Goal: Communication & Community: Answer question/provide support

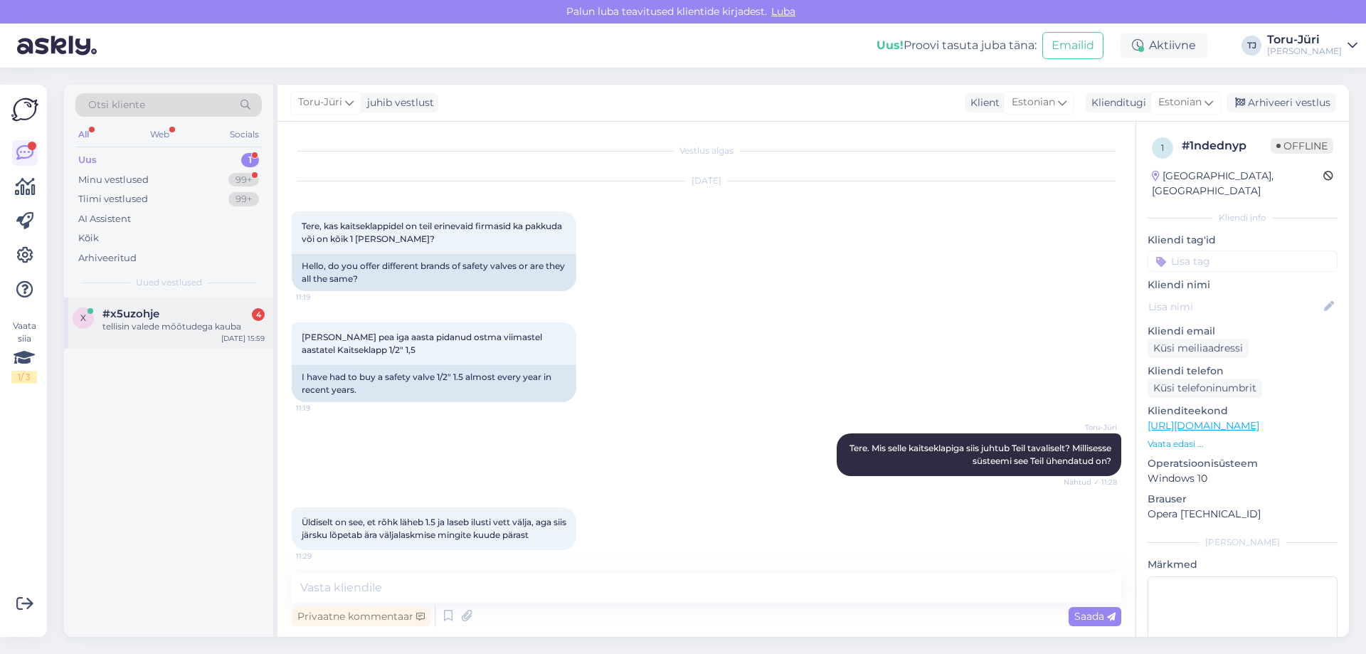
scroll to position [1561, 0]
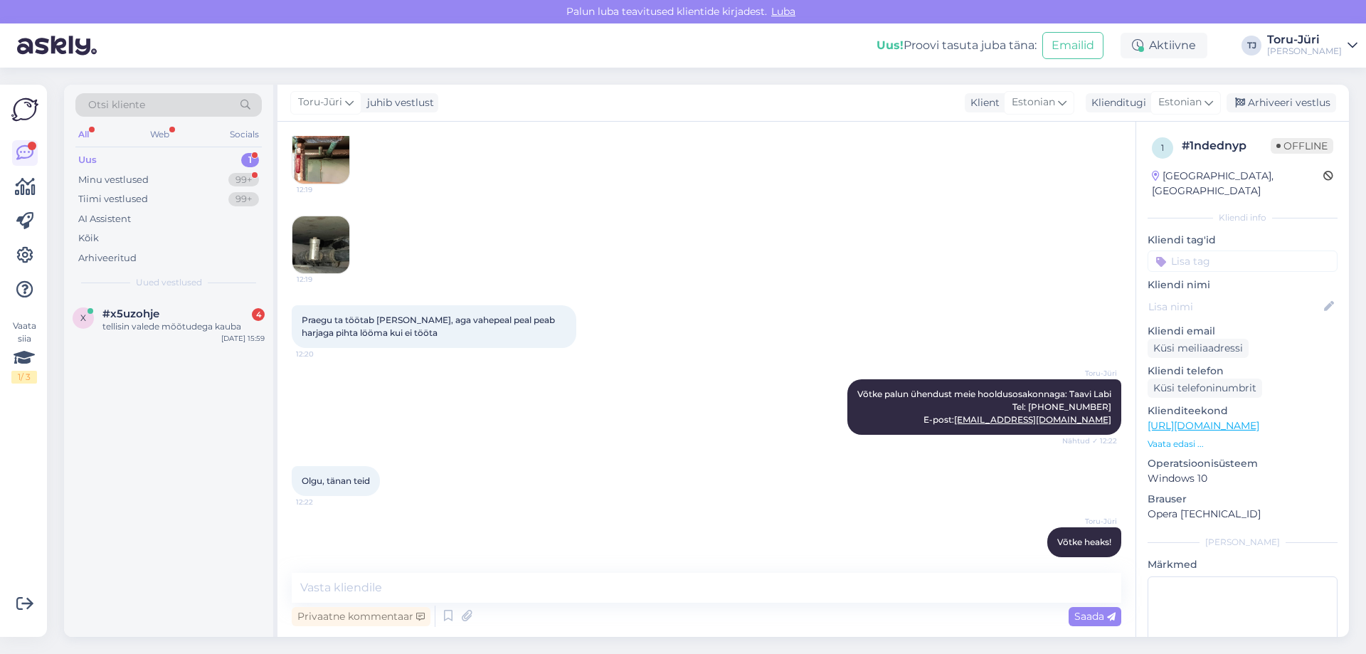
click at [153, 152] on div "Uus 1" at bounding box center [168, 160] width 186 height 20
click at [117, 179] on div "Minu vestlused" at bounding box center [113, 180] width 70 height 14
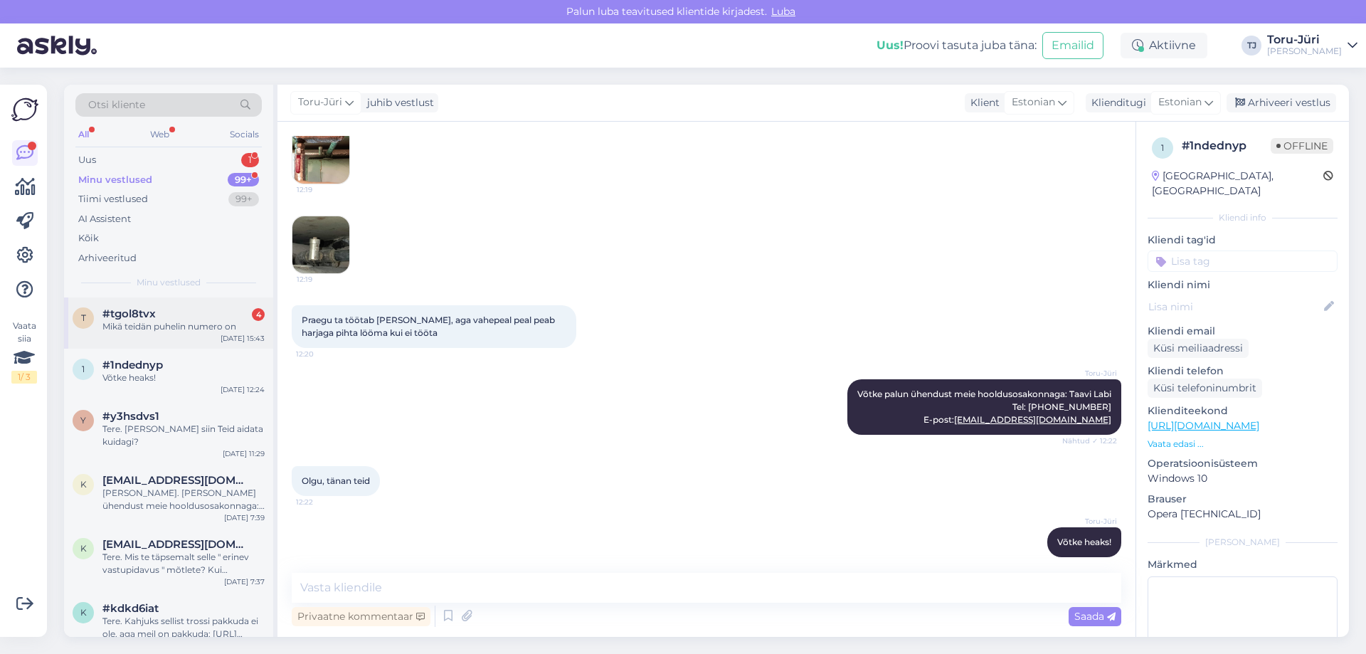
click at [162, 321] on div "Mikä teidän puhelin numero on" at bounding box center [183, 326] width 162 height 13
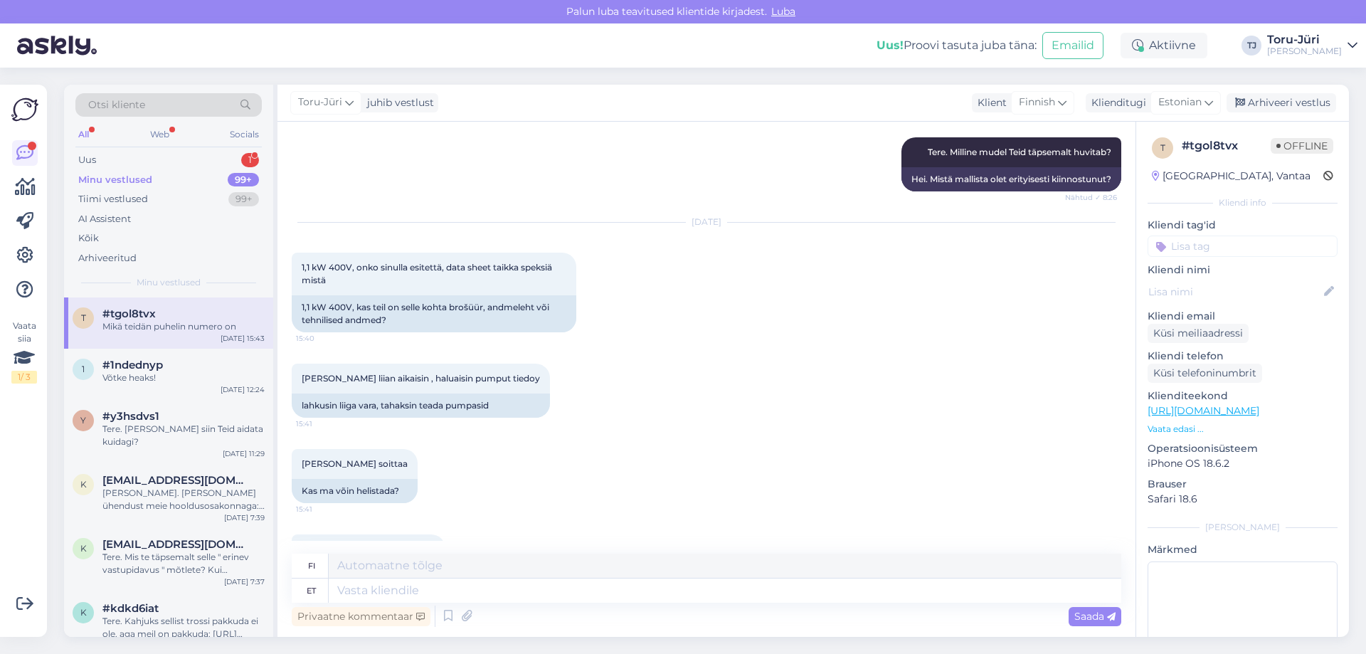
scroll to position [419, 0]
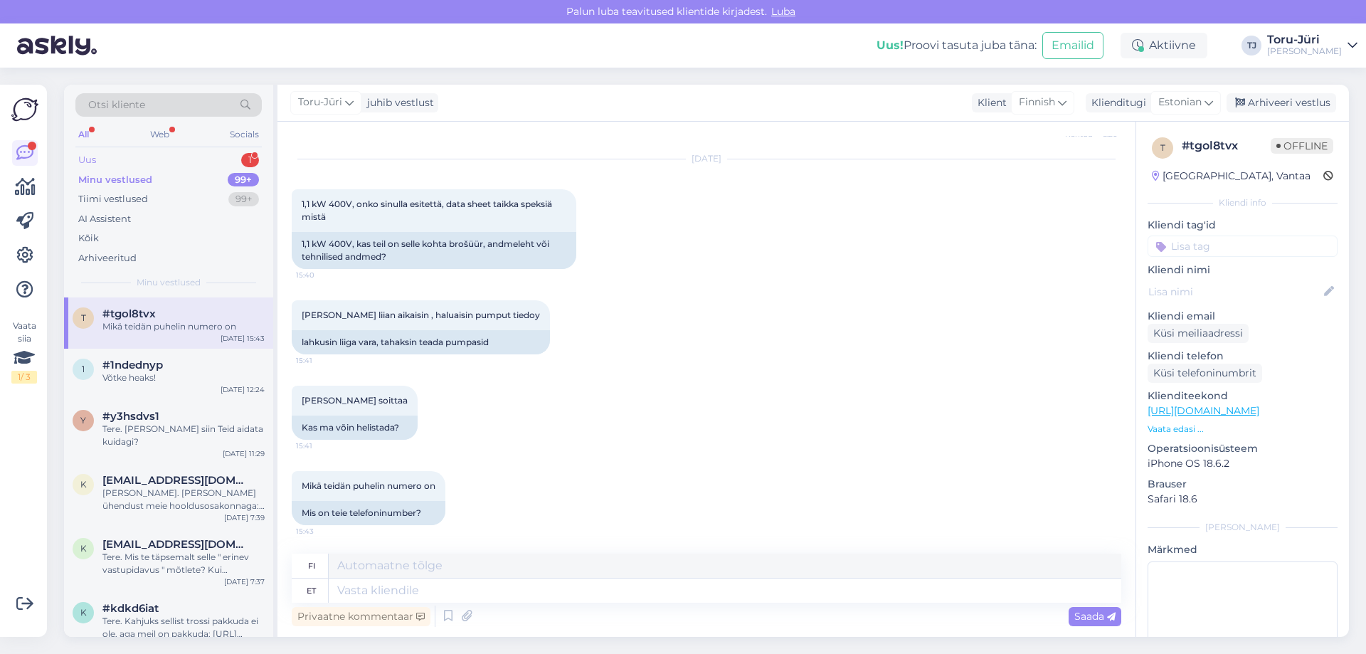
click at [98, 160] on div "Uus 1" at bounding box center [168, 160] width 186 height 20
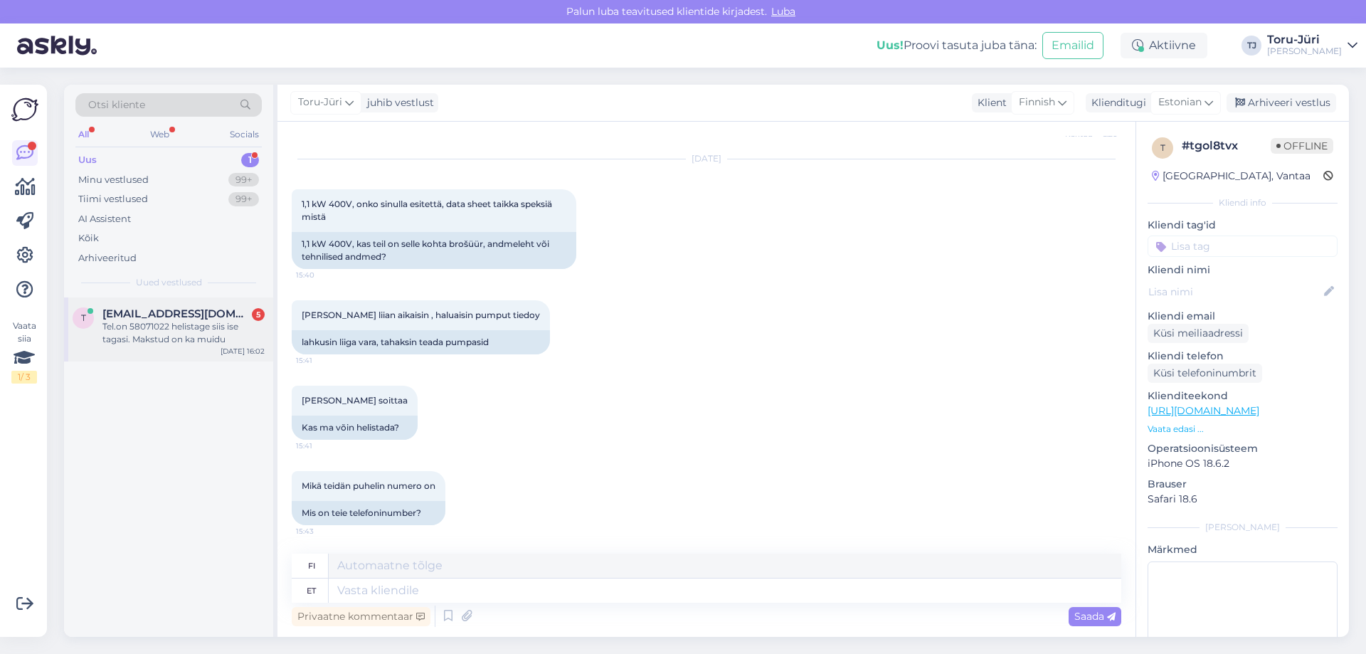
click at [173, 338] on div "Tel.on 58071022 helistage siis ise tagasi. Makstud on ka muidu" at bounding box center [183, 333] width 162 height 26
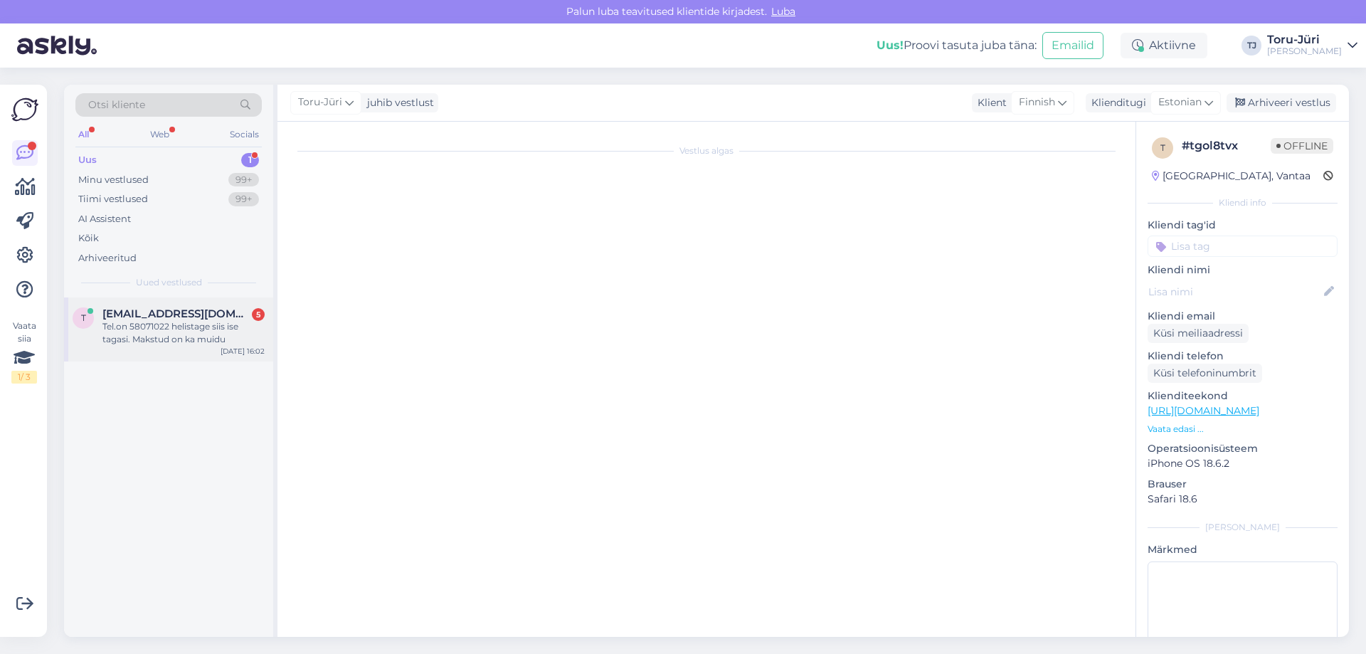
scroll to position [8, 0]
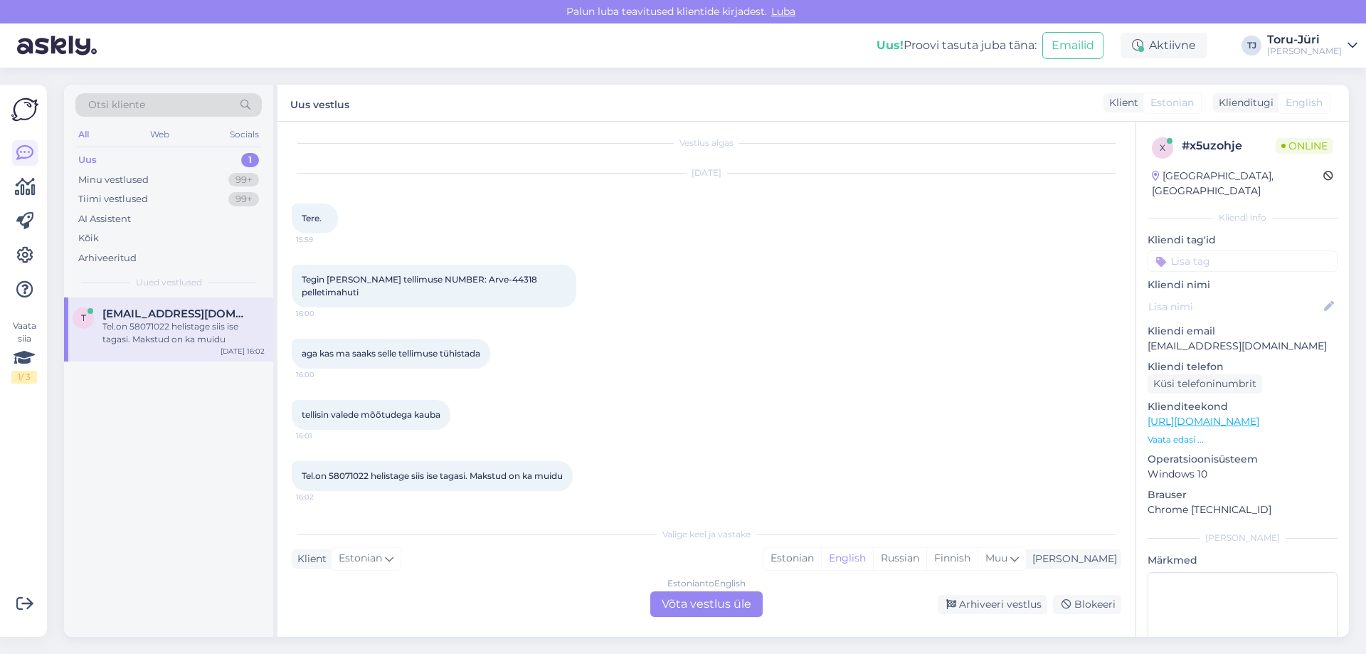
click at [675, 594] on div "Estonian to English Võta vestlus üle" at bounding box center [706, 604] width 112 height 26
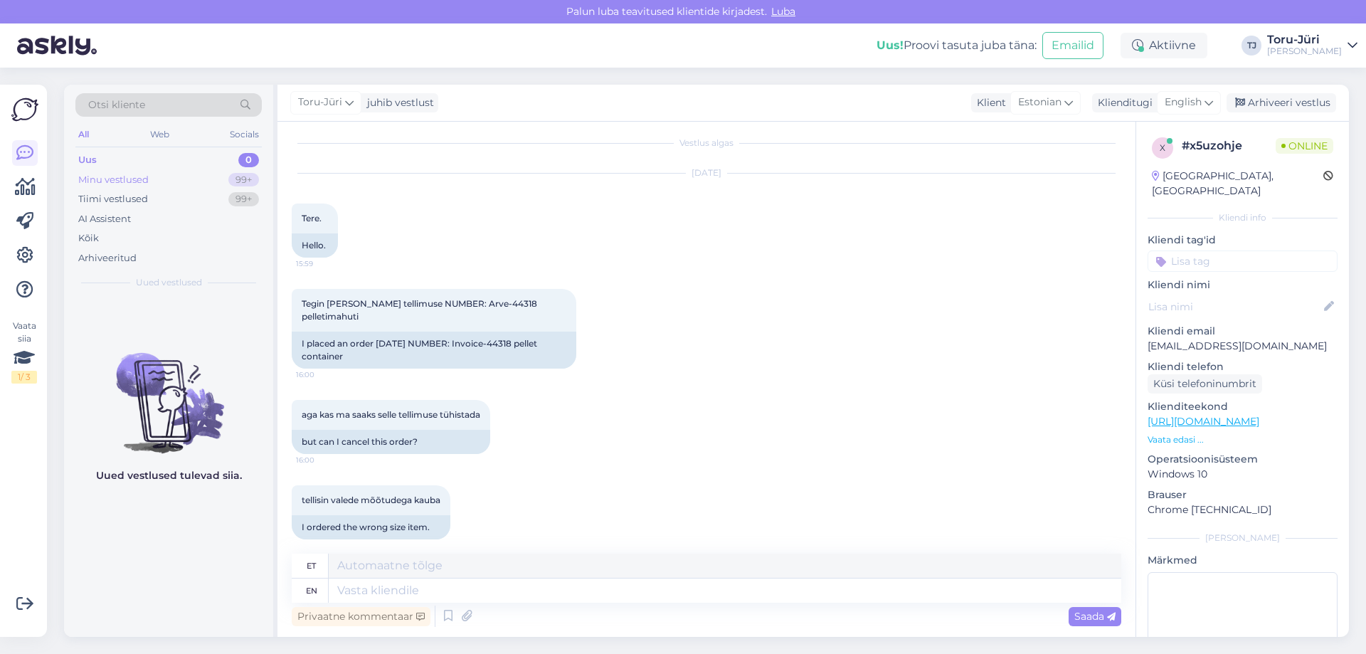
click at [131, 173] on div "Minu vestlused" at bounding box center [113, 180] width 70 height 14
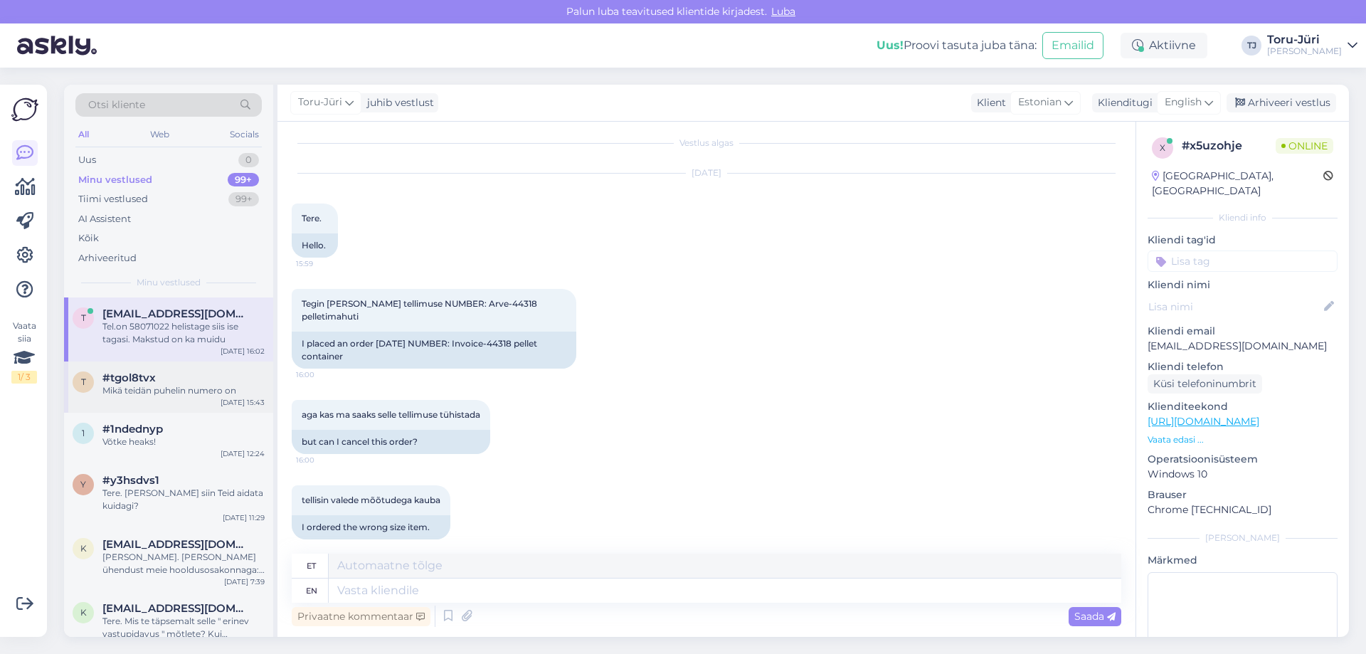
click at [159, 393] on div "Mikä teidän puhelin numero on" at bounding box center [183, 390] width 162 height 13
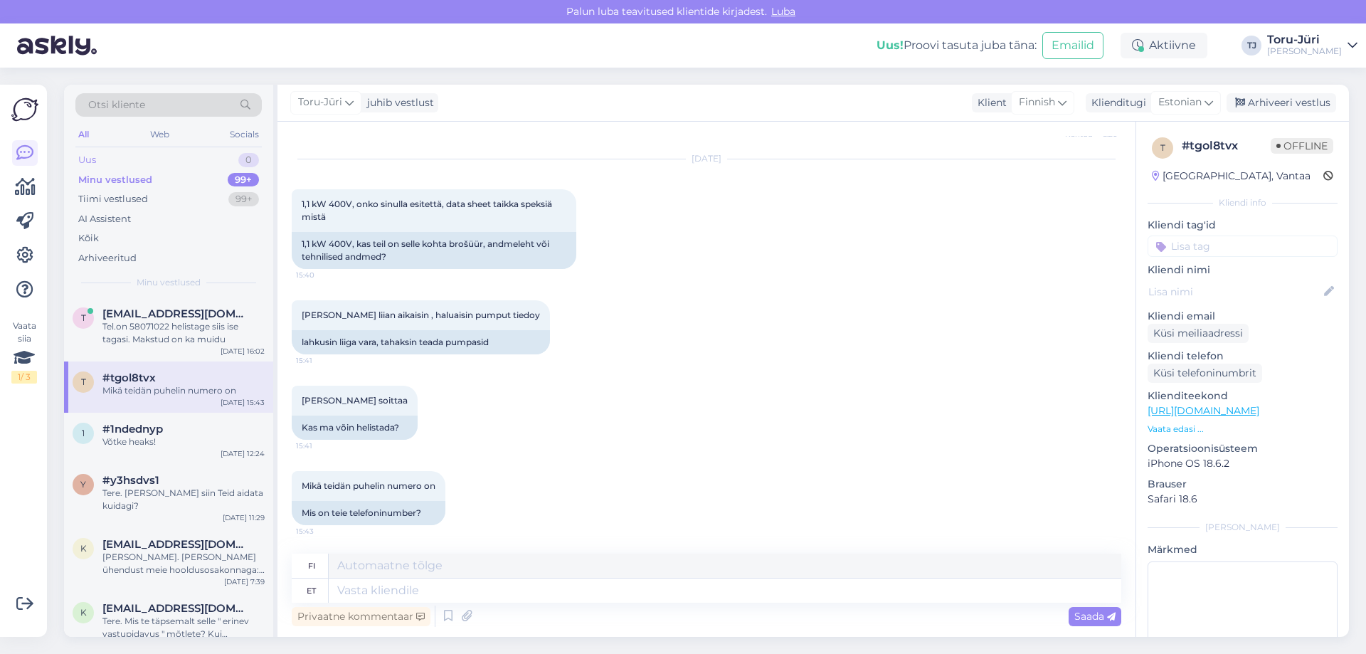
click at [151, 158] on div "Uus 0" at bounding box center [168, 160] width 186 height 20
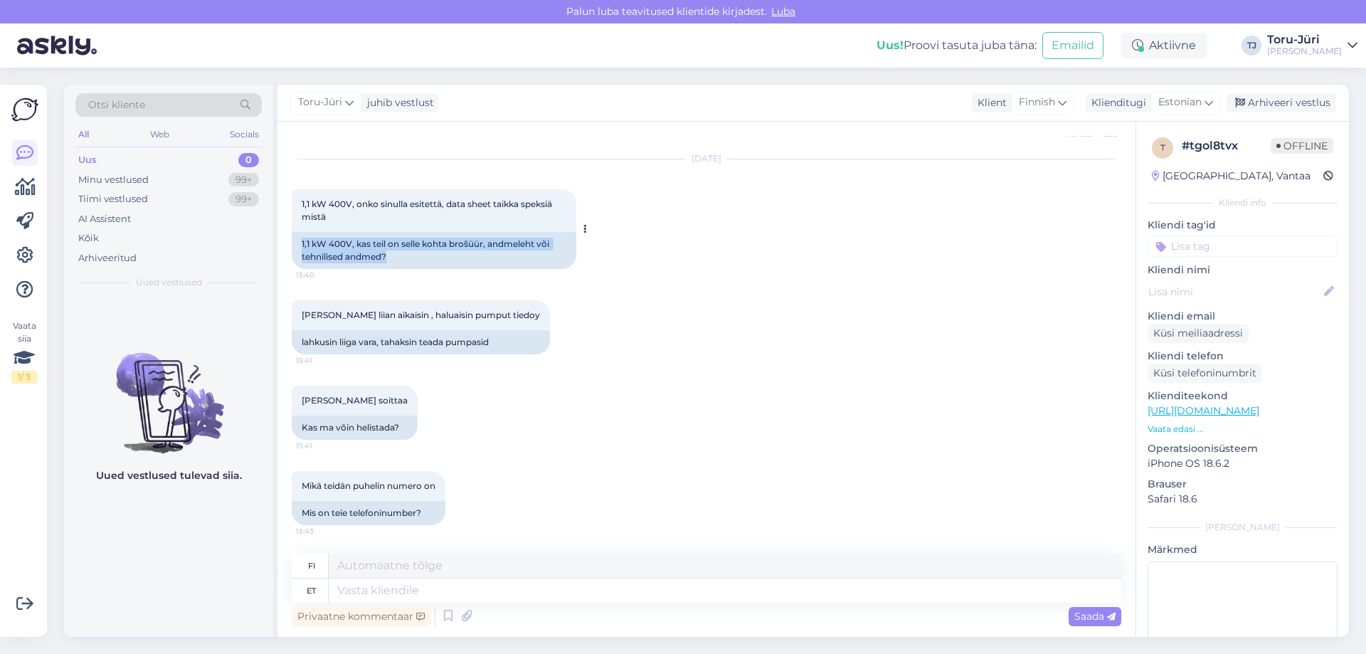
drag, startPoint x: 300, startPoint y: 245, endPoint x: 396, endPoint y: 258, distance: 96.9
click at [396, 258] on div "1,1 kW 400V, kas teil on selle kohta brošüür, andmeleht või tehnilised andmed?" at bounding box center [434, 250] width 285 height 37
drag, startPoint x: 387, startPoint y: 255, endPoint x: 288, endPoint y: 206, distance: 110.1
click at [288, 206] on div "Vestlus algas [DATE] Hei 8:14 Tere Hei 8:18 Tere haluisin saada esitteen , spek…" at bounding box center [706, 379] width 858 height 515
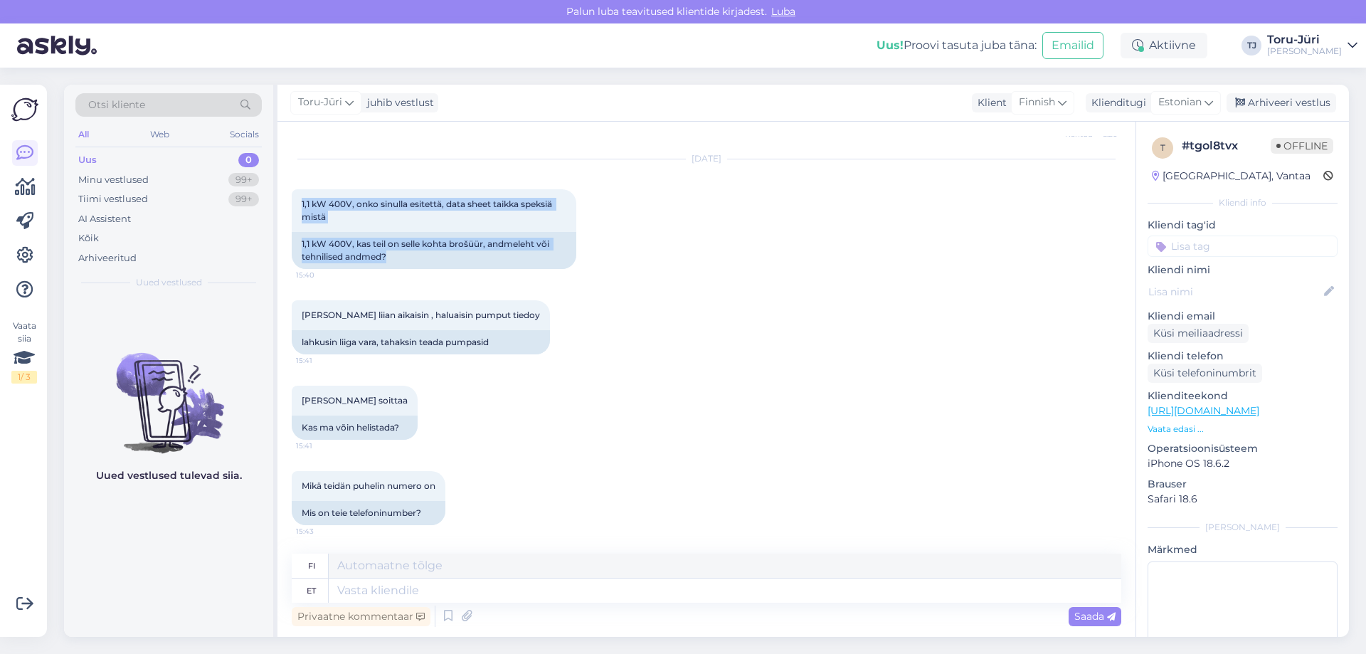
click at [654, 263] on div "[DATE] 1,1 kW 400V, onko sinulla esitettä, data sheet taikka speksiä mistä 15:4…" at bounding box center [707, 214] width 830 height 141
drag, startPoint x: 646, startPoint y: 327, endPoint x: 650, endPoint y: 342, distance: 14.7
click at [646, 329] on div "[PERSON_NAME] liian aikaisin , haluaisin pumput tiedoy 15:41 lahkusin liiga var…" at bounding box center [707, 327] width 830 height 85
click at [650, 353] on div "[PERSON_NAME] liian aikaisin , haluaisin pumput tiedoy 15:41 lahkusin liiga var…" at bounding box center [707, 327] width 830 height 85
click at [135, 166] on div "Uus 0" at bounding box center [168, 160] width 186 height 20
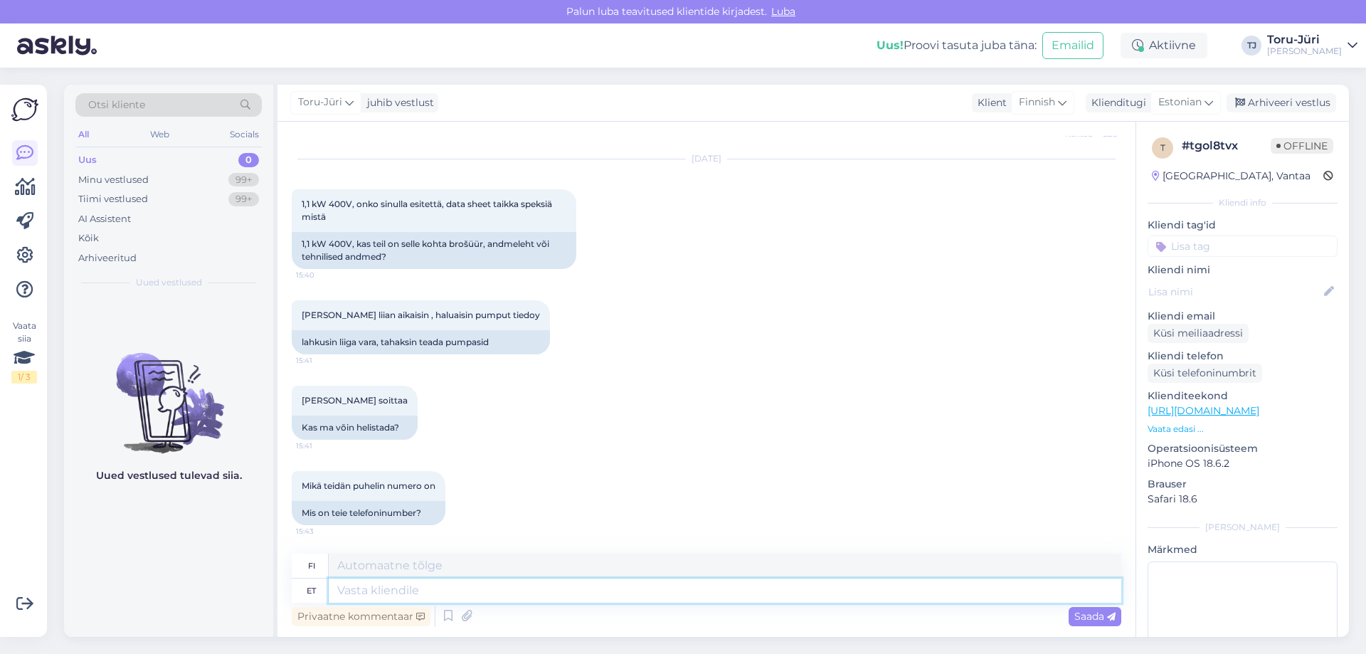
click at [405, 589] on textarea at bounding box center [725, 590] width 793 height 24
type textarea "Tere."
type textarea "Hei."
type textarea "Tere."
click at [1085, 617] on span "Saada" at bounding box center [1094, 616] width 41 height 13
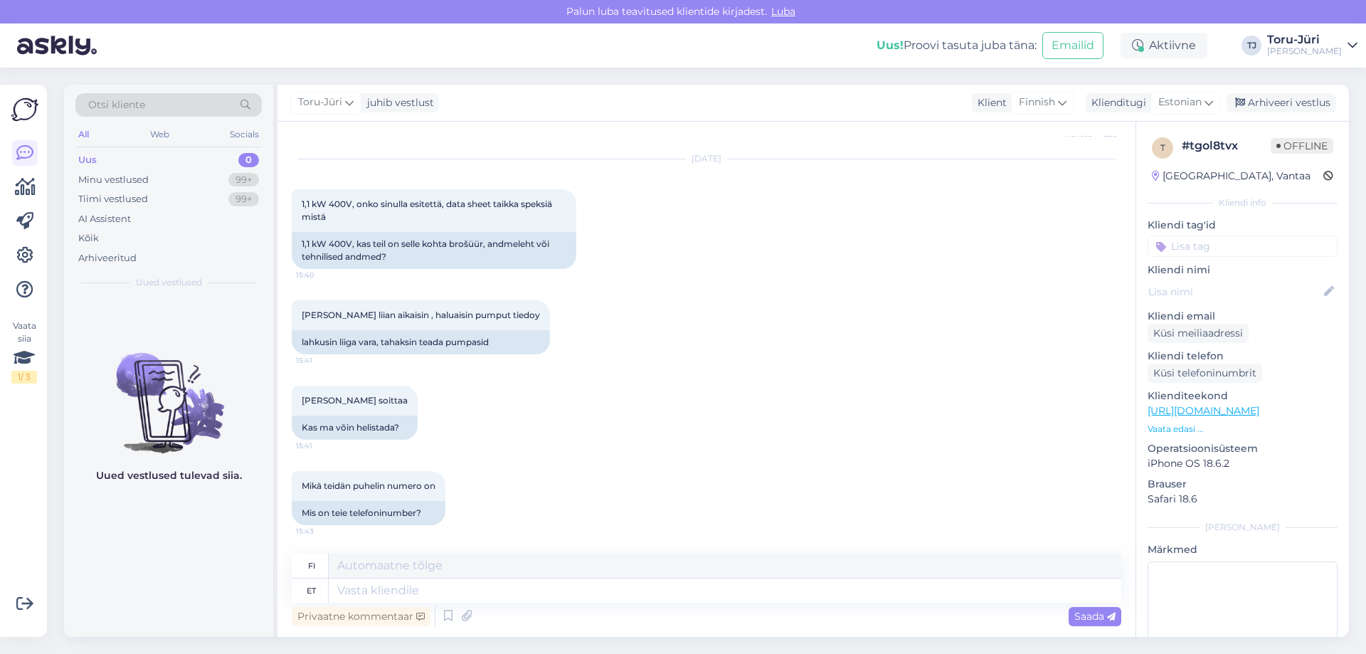
scroll to position [504, 0]
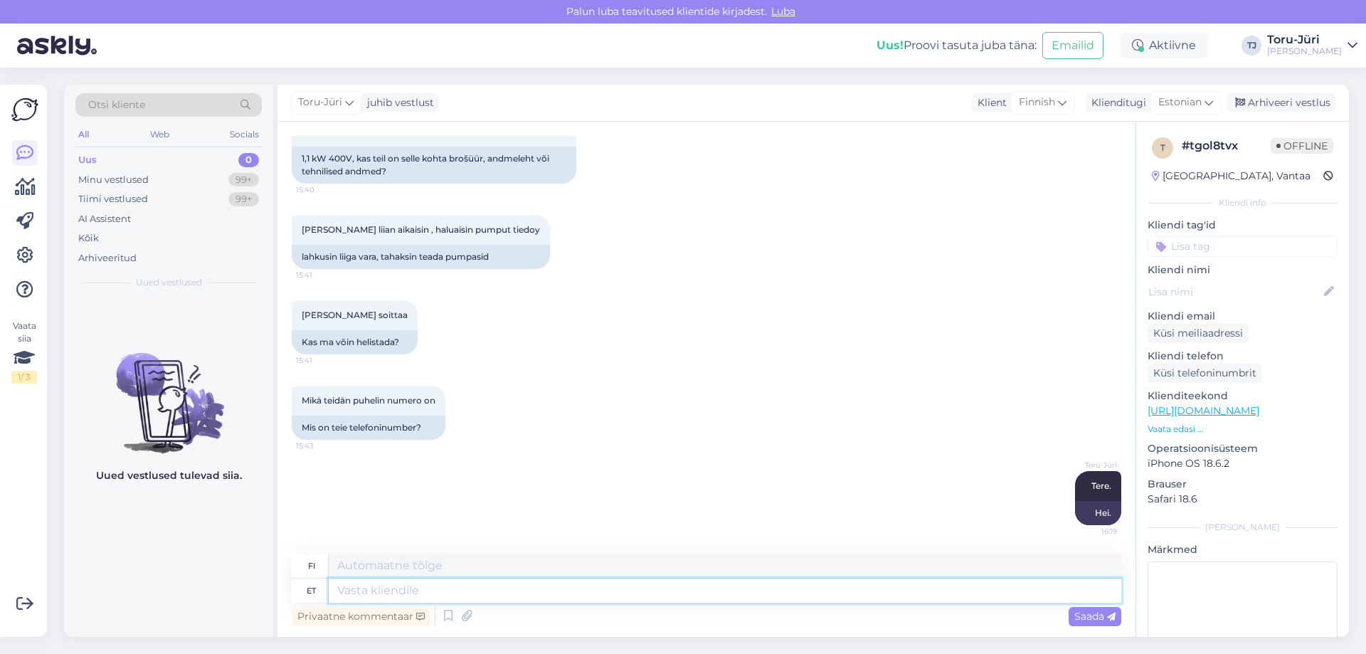
click at [403, 591] on textarea at bounding box center [725, 590] width 793 height 24
paste textarea "[URL][DOMAIN_NAME]"
type textarea "[URL][DOMAIN_NAME]"
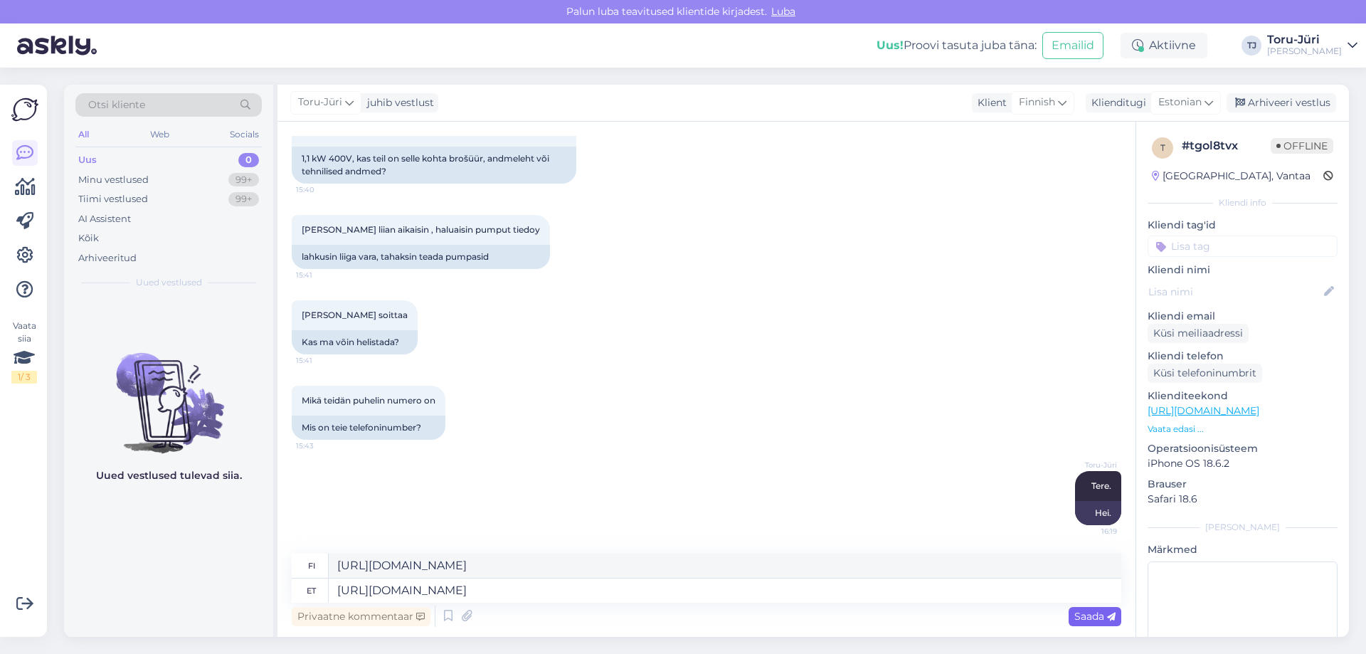
click at [1076, 613] on span "Saada" at bounding box center [1094, 616] width 41 height 13
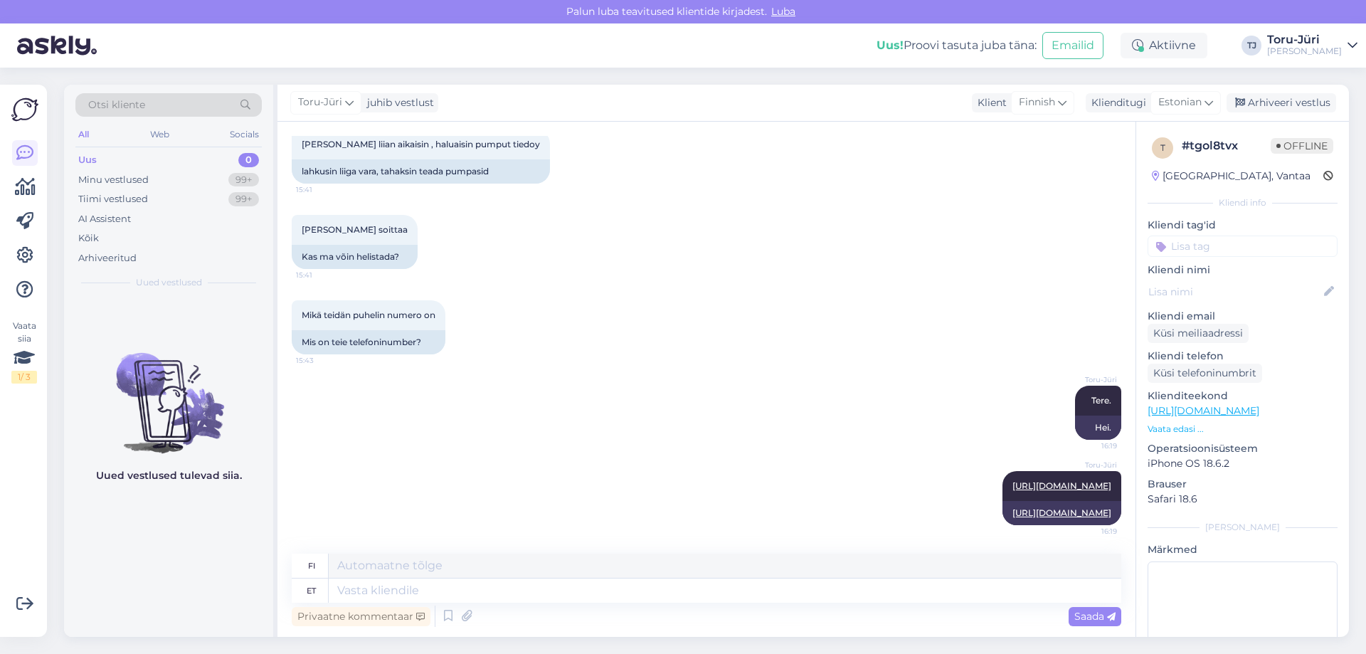
scroll to position [615, 0]
click at [408, 586] on textarea at bounding box center [725, 590] width 793 height 24
